Goal: Task Accomplishment & Management: Use online tool/utility

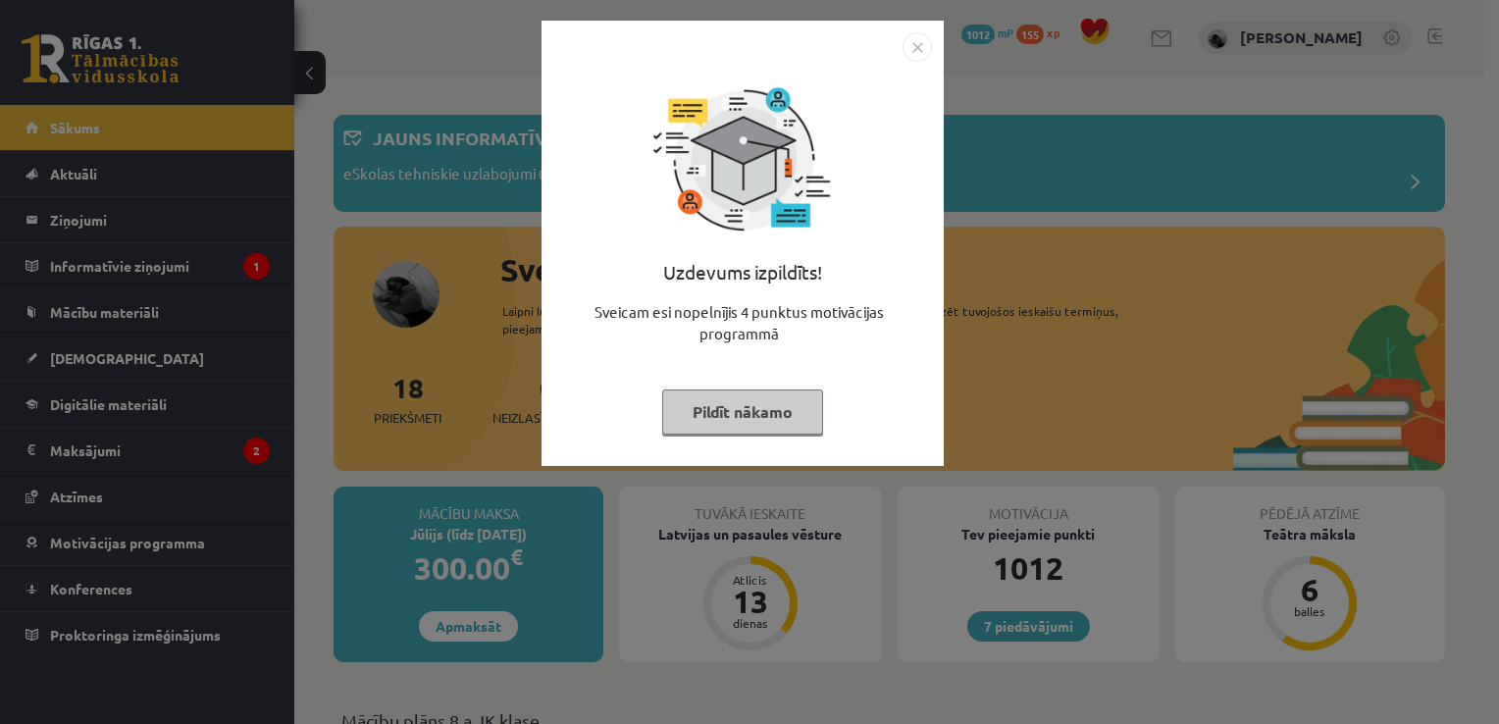
click at [753, 408] on button "Pildīt nākamo" at bounding box center [742, 411] width 161 height 45
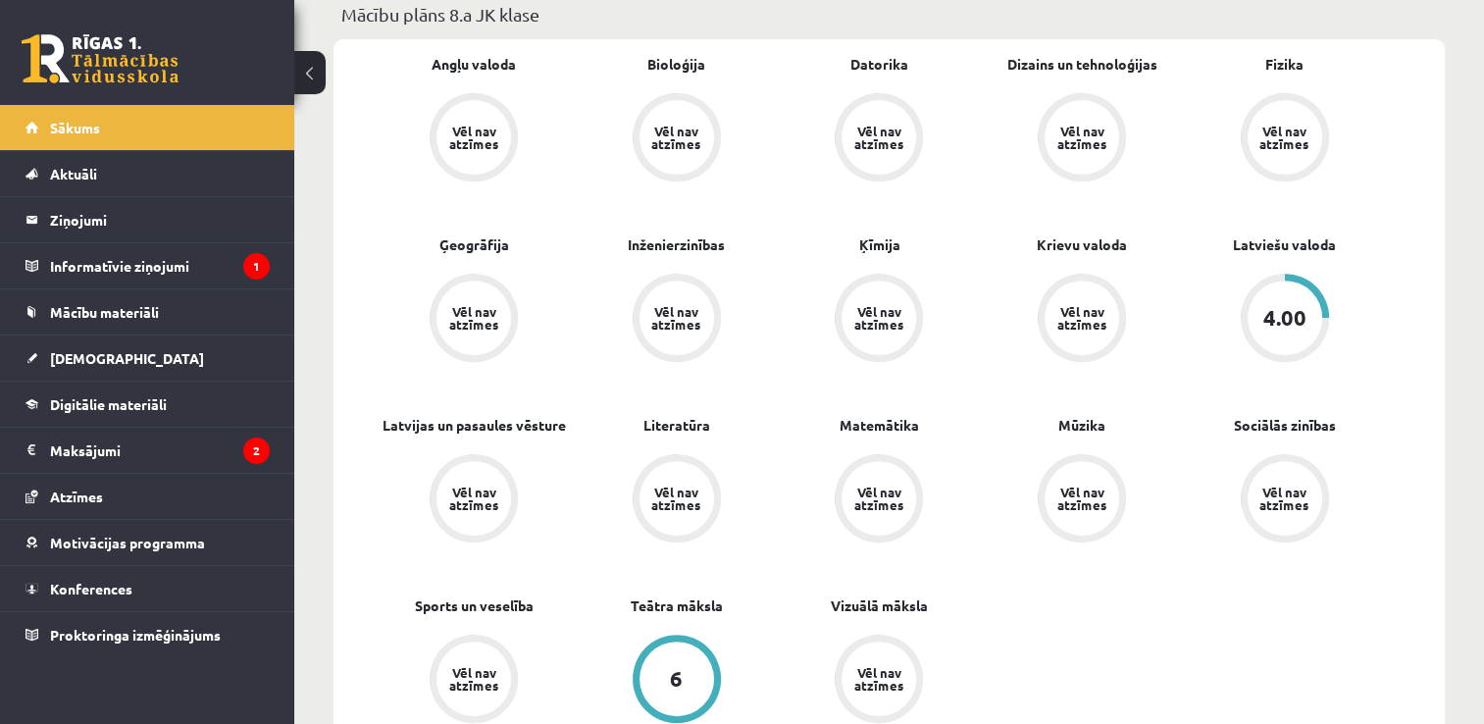
scroll to position [746, 0]
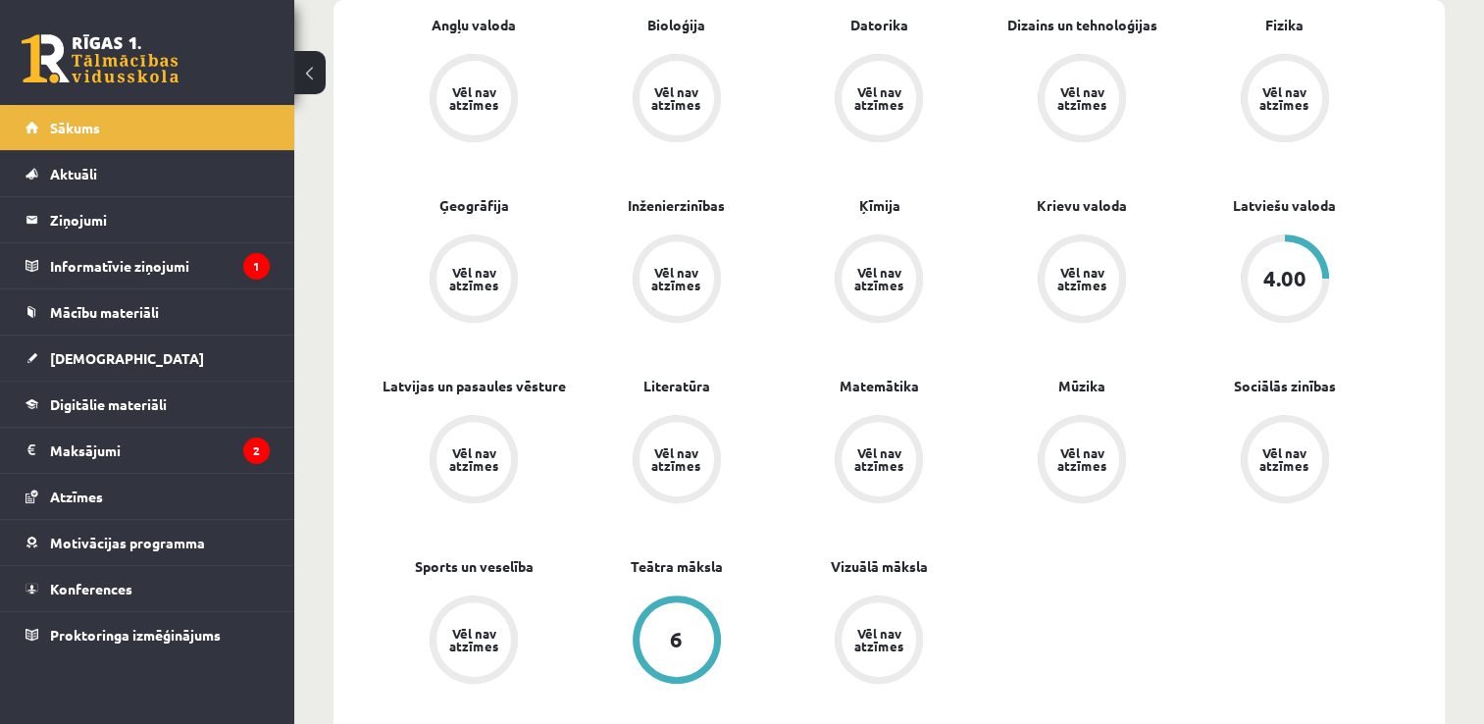
drag, startPoint x: 1481, startPoint y: 18, endPoint x: 1447, endPoint y: 286, distance: 271.0
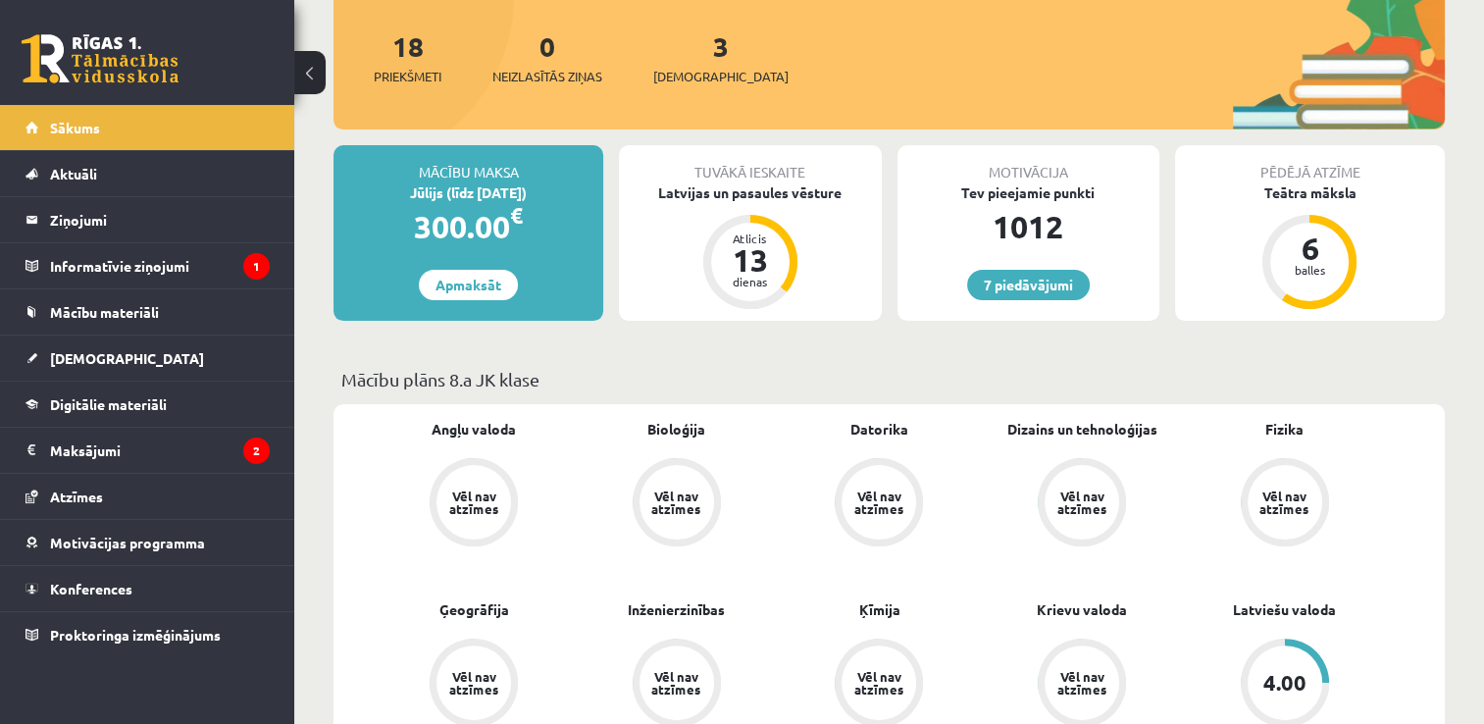
scroll to position [314, 0]
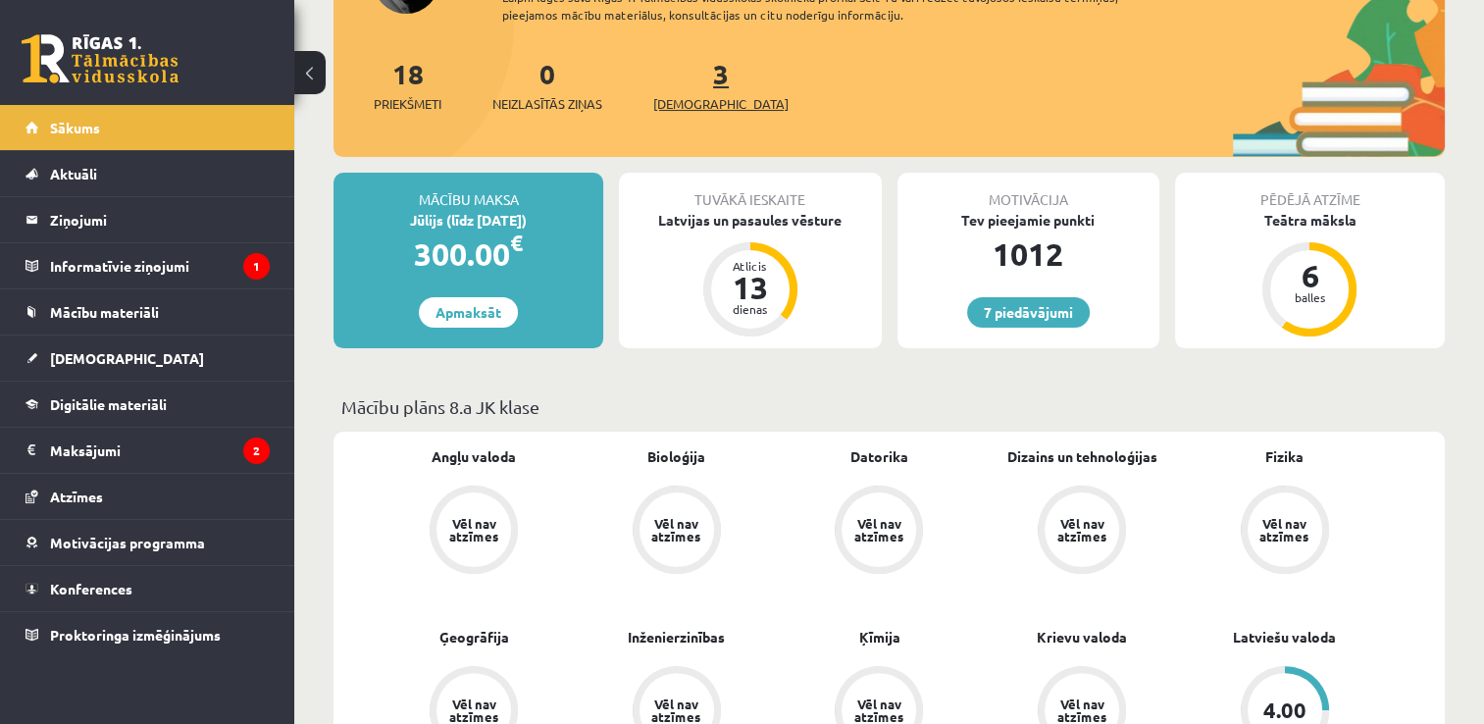
click at [685, 102] on span "[DEMOGRAPHIC_DATA]" at bounding box center [720, 104] width 135 height 20
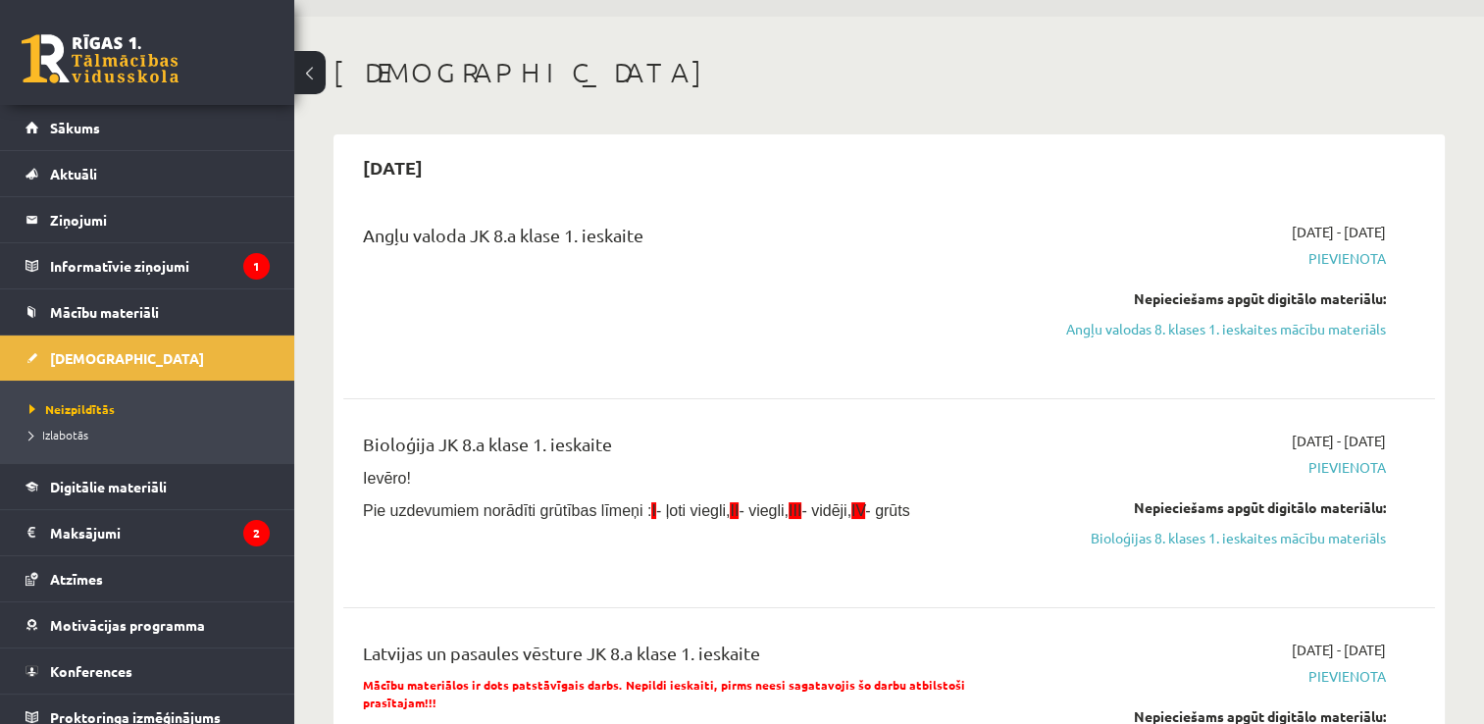
scroll to position [39, 0]
